Goal: Navigation & Orientation: Find specific page/section

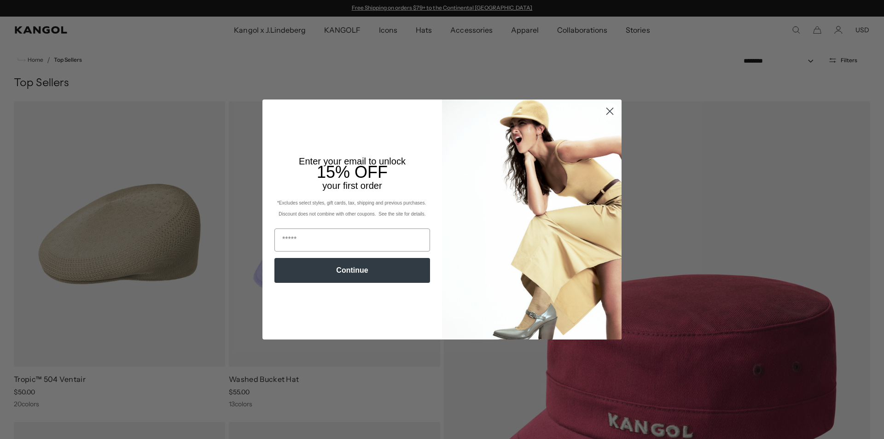
click at [612, 110] on circle "Close dialog" at bounding box center [609, 111] width 15 height 15
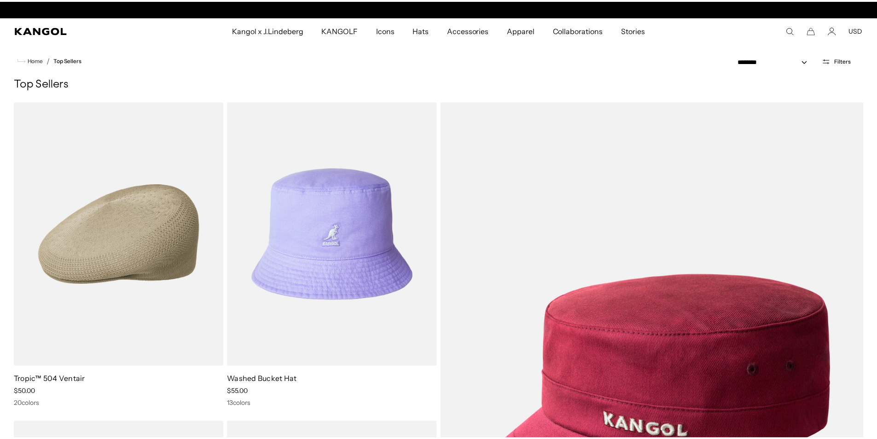
scroll to position [0, 190]
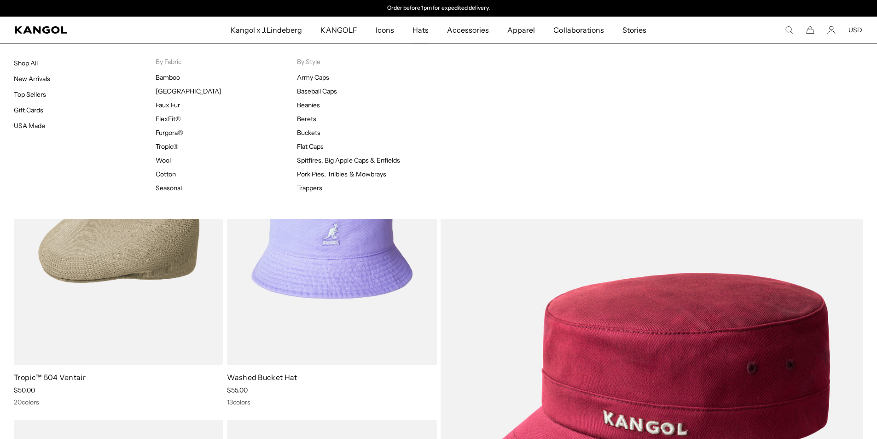
click at [422, 31] on span "Hats" at bounding box center [421, 30] width 16 height 27
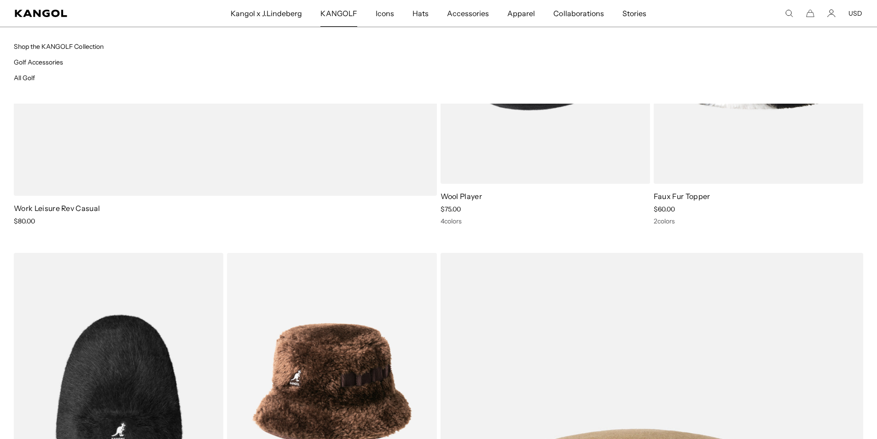
scroll to position [10363, 0]
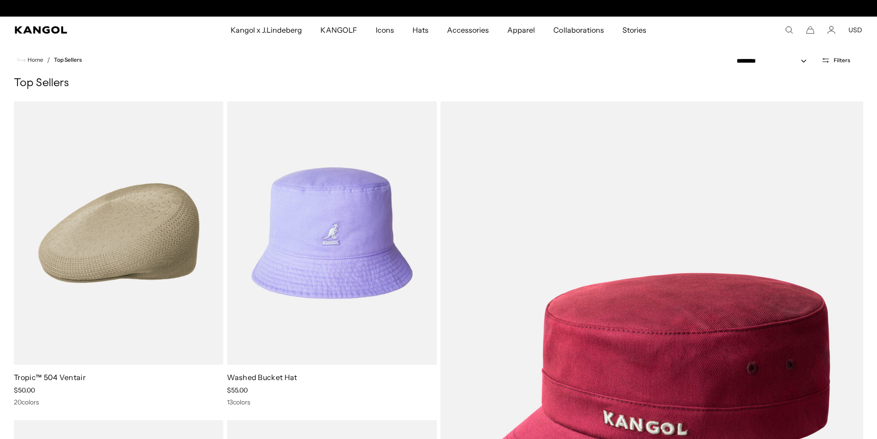
scroll to position [0, 190]
